Goal: Task Accomplishment & Management: Complete application form

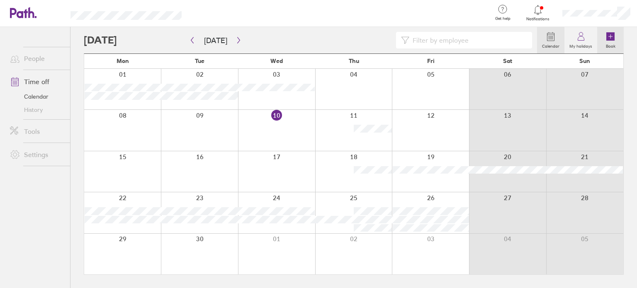
click at [609, 34] on icon at bounding box center [610, 36] width 8 height 8
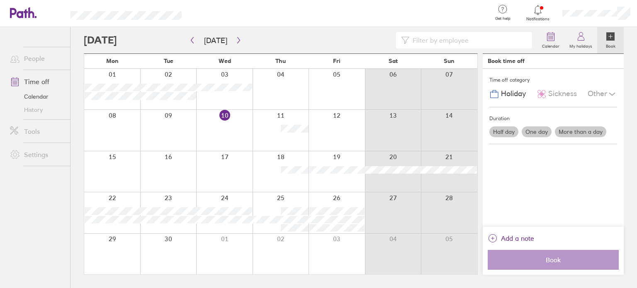
click at [541, 129] on label "One day" at bounding box center [537, 131] width 30 height 11
click at [0, 0] on input "One day" at bounding box center [0, 0] width 0 height 0
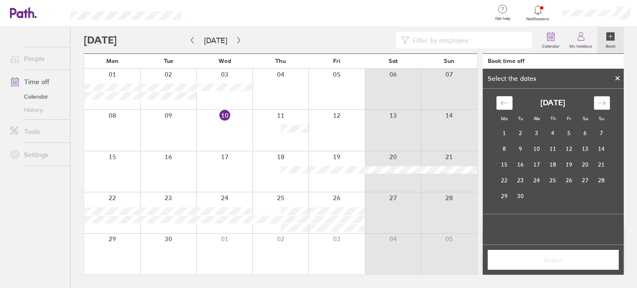
click at [600, 102] on icon "Move forward to switch to the next month." at bounding box center [602, 103] width 8 height 8
click at [617, 74] on div at bounding box center [617, 78] width 12 height 14
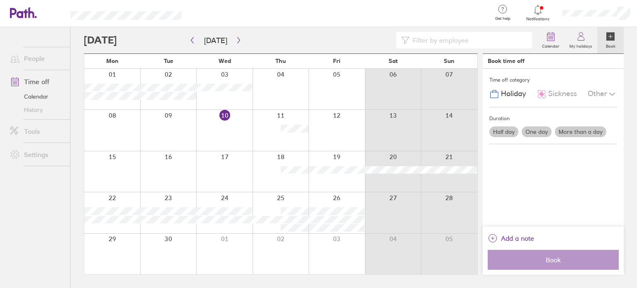
click at [504, 133] on label "Half day" at bounding box center [503, 131] width 29 height 11
click at [0, 0] on input "Half day" at bounding box center [0, 0] width 0 height 0
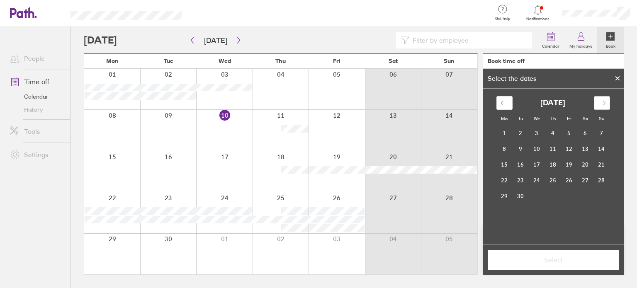
click at [601, 105] on icon "Move forward to switch to the next month." at bounding box center [602, 103] width 8 height 8
click at [587, 177] on td "27" at bounding box center [585, 180] width 16 height 16
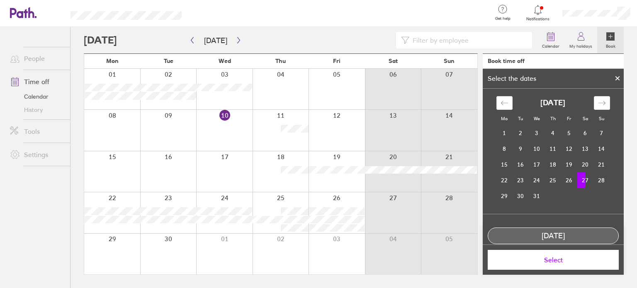
click at [554, 255] on button "Select" at bounding box center [553, 260] width 131 height 20
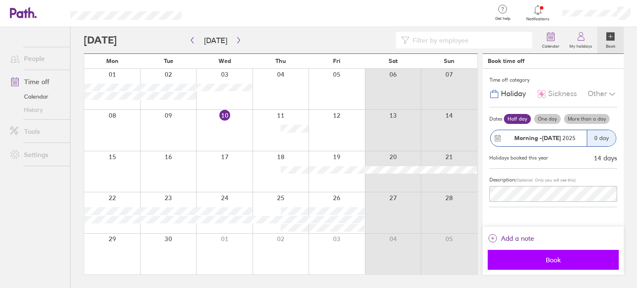
click at [551, 255] on button "Book" at bounding box center [553, 260] width 131 height 20
